Goal: Transaction & Acquisition: Download file/media

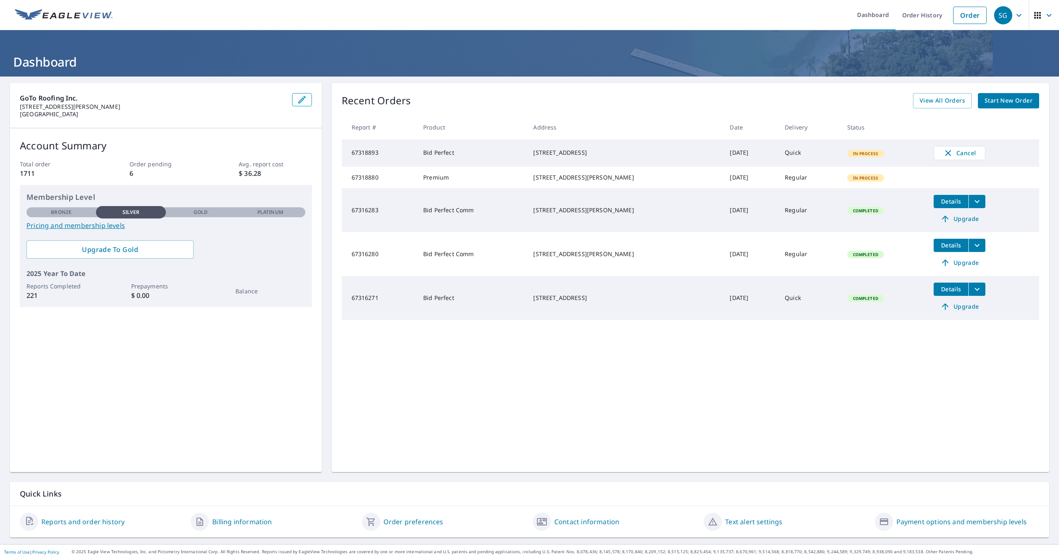
click at [631, 258] on div "[STREET_ADDRESS][PERSON_NAME]" at bounding box center [624, 254] width 183 height 8
click at [450, 267] on td "Bid Perfect Comm" at bounding box center [472, 254] width 110 height 44
click at [356, 268] on td "67316280" at bounding box center [379, 254] width 75 height 44
click at [940, 249] on span "Details" at bounding box center [951, 245] width 25 height 8
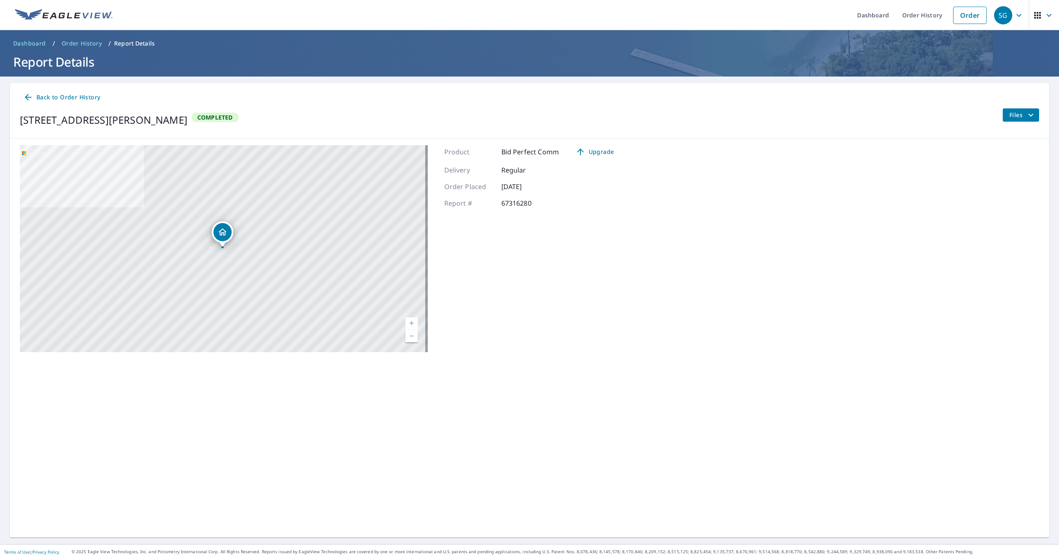
click at [29, 101] on icon at bounding box center [28, 97] width 10 height 10
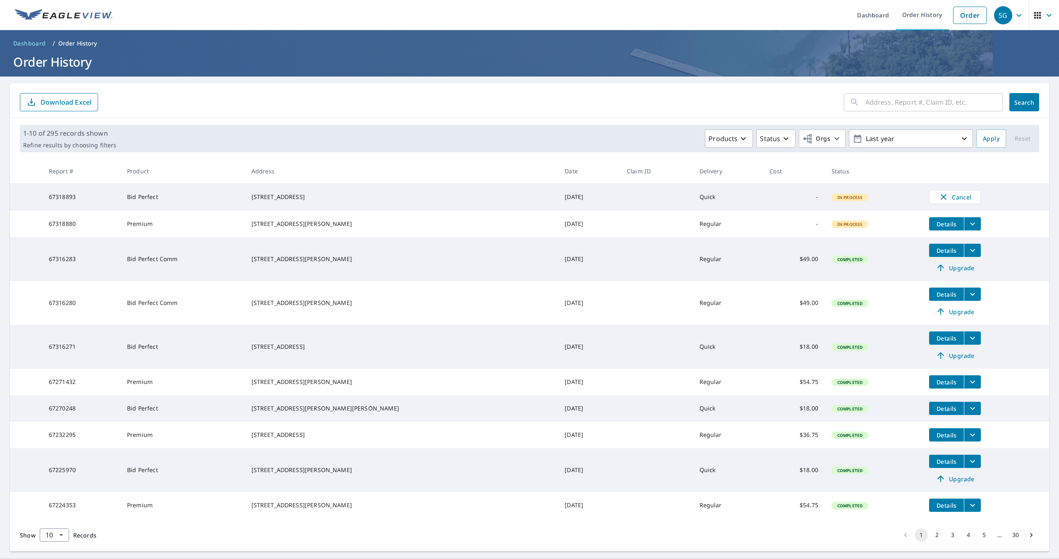
click at [943, 298] on span "Details" at bounding box center [946, 294] width 25 height 8
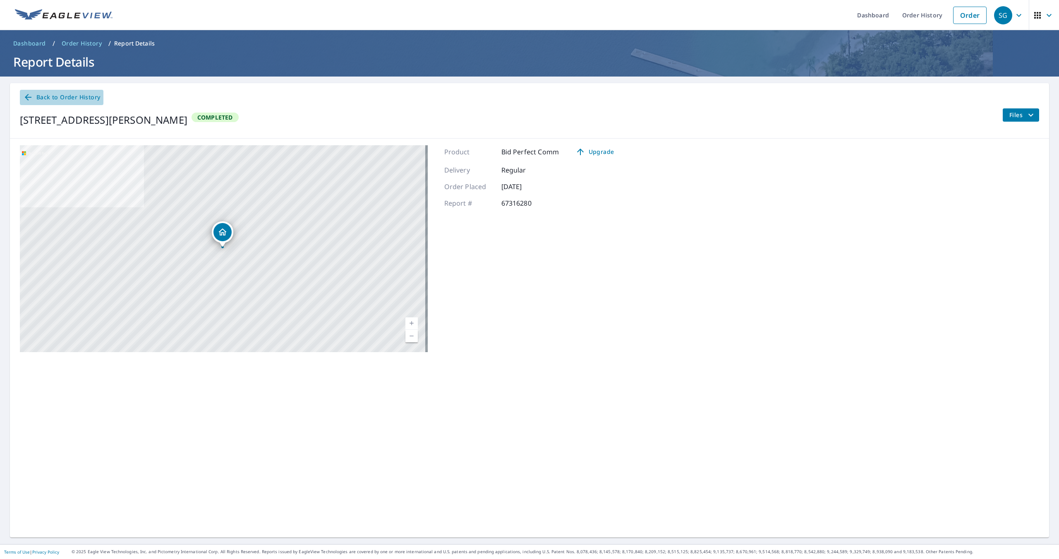
click at [29, 94] on icon at bounding box center [28, 97] width 10 height 10
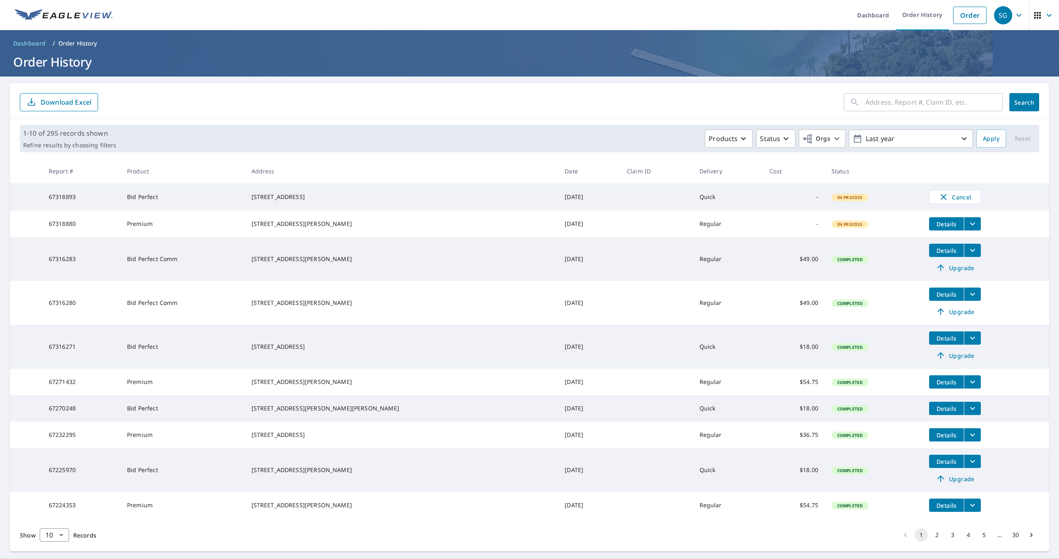
click at [934, 253] on span "Details" at bounding box center [946, 251] width 25 height 8
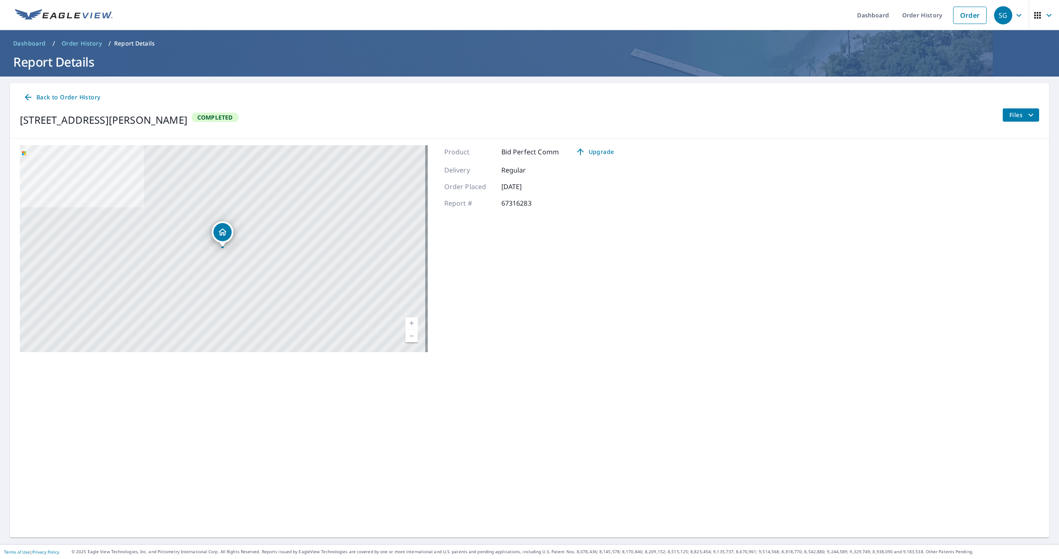
click at [29, 95] on icon at bounding box center [28, 97] width 7 height 7
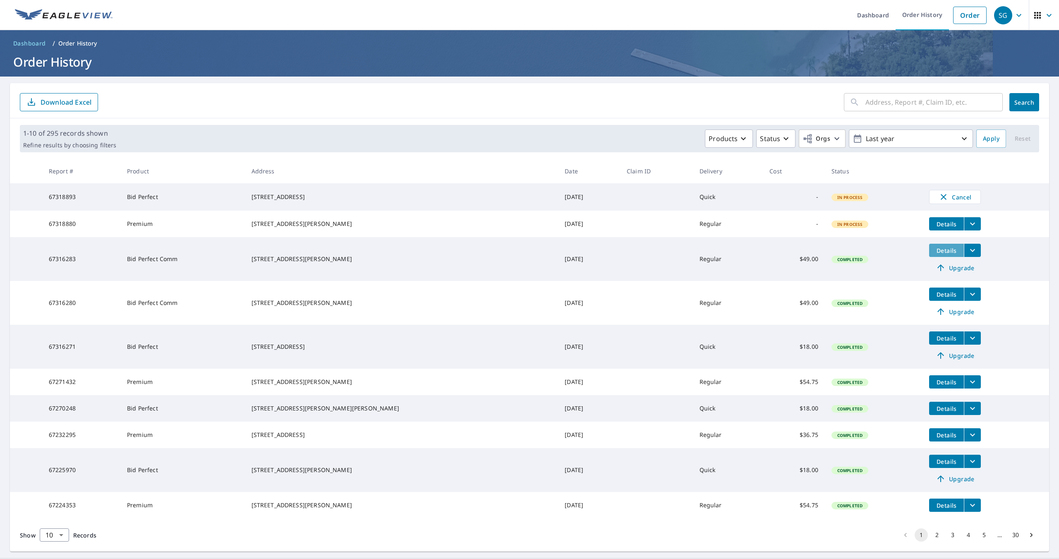
click at [934, 254] on span "Details" at bounding box center [946, 251] width 25 height 8
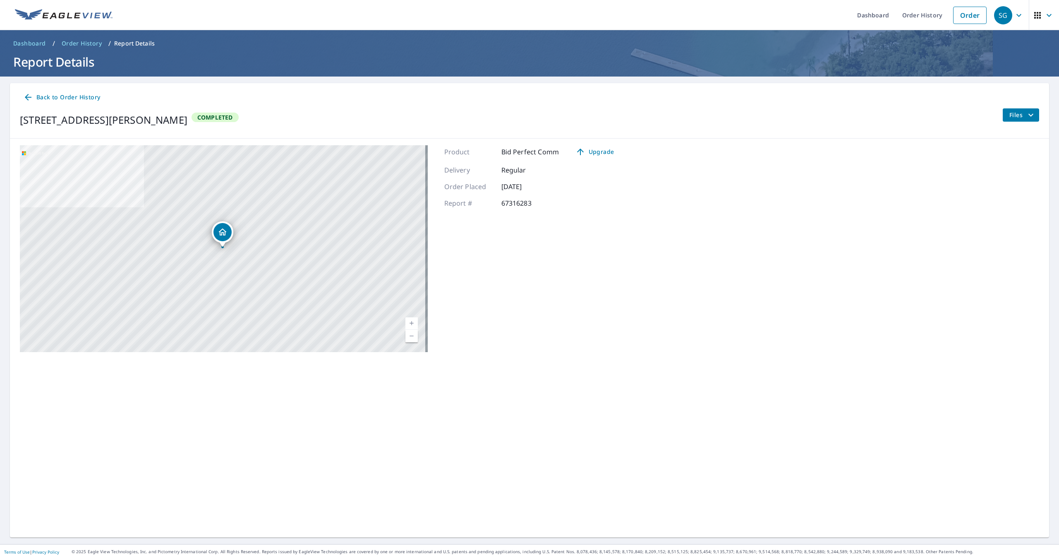
click at [254, 249] on div "[STREET_ADDRESS][PERSON_NAME]" at bounding box center [224, 248] width 408 height 207
click at [1002, 112] on button "Files" at bounding box center [1020, 114] width 37 height 13
click at [915, 199] on label "Bid Perfect Report" at bounding box center [923, 197] width 51 height 8
click at [898, 199] on input "Bid Perfect Report" at bounding box center [888, 196] width 17 height 17
checkbox input "true"
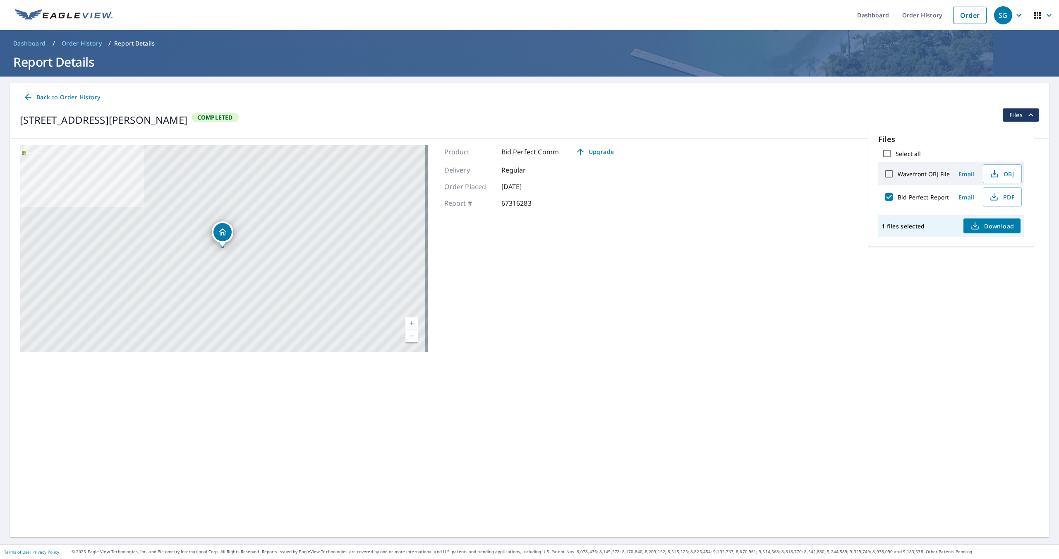
click at [984, 221] on span "Download" at bounding box center [992, 226] width 44 height 10
click at [992, 197] on icon "button" at bounding box center [994, 195] width 4 height 5
